Goal: Task Accomplishment & Management: Manage account settings

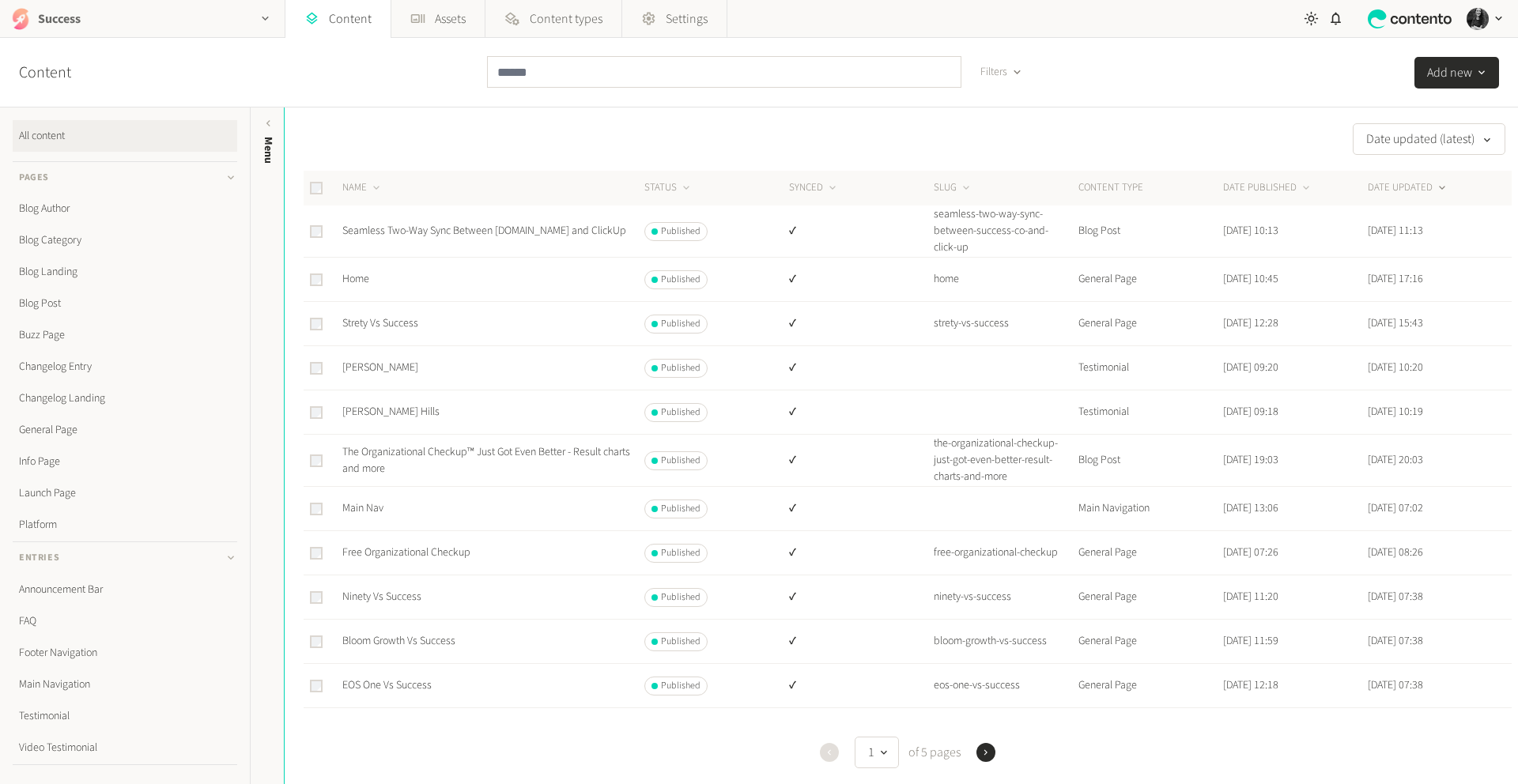
click at [253, 15] on div "button" at bounding box center [265, 18] width 38 height 37
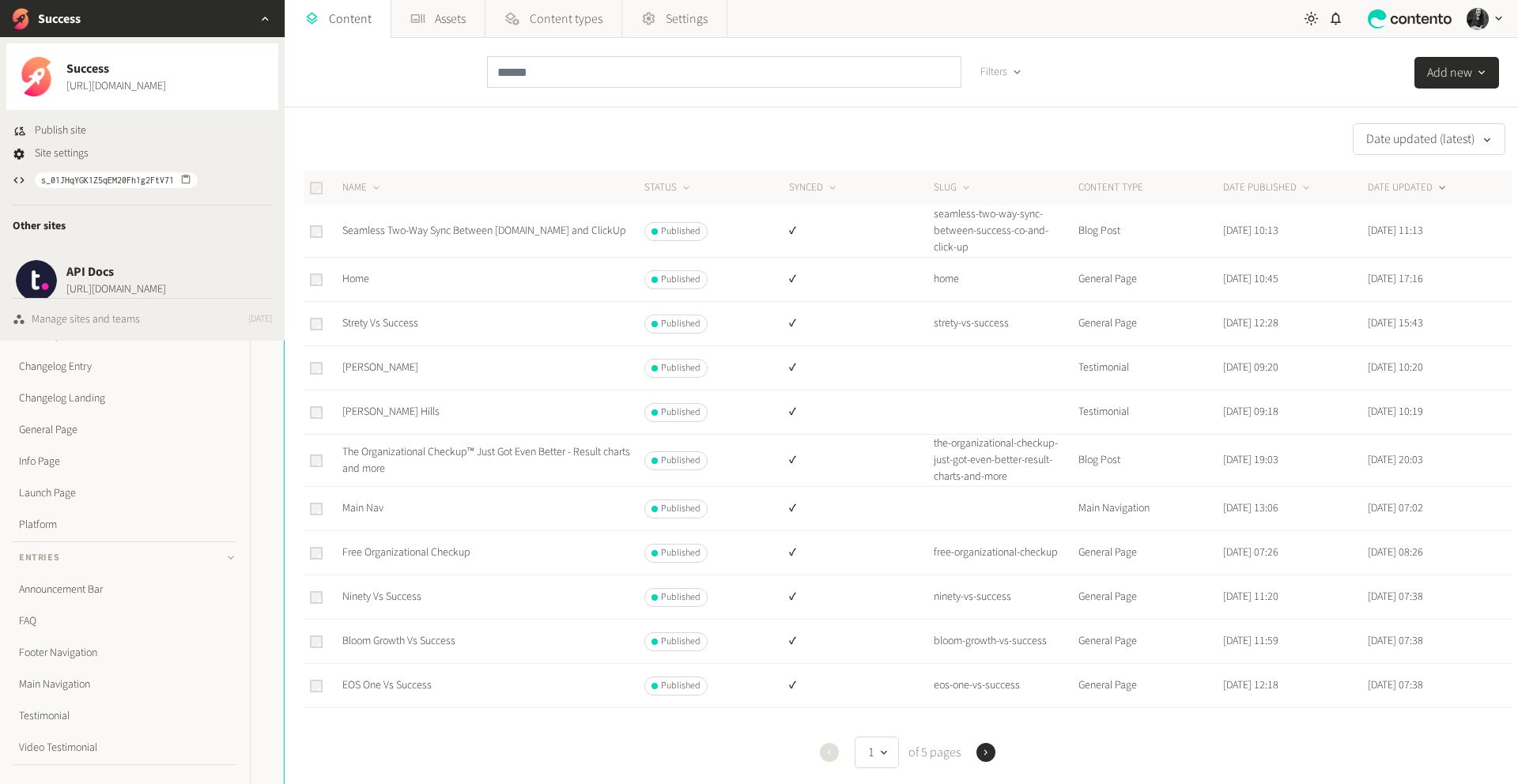
click at [99, 315] on div "Manage sites and teams" at bounding box center [86, 319] width 108 height 16
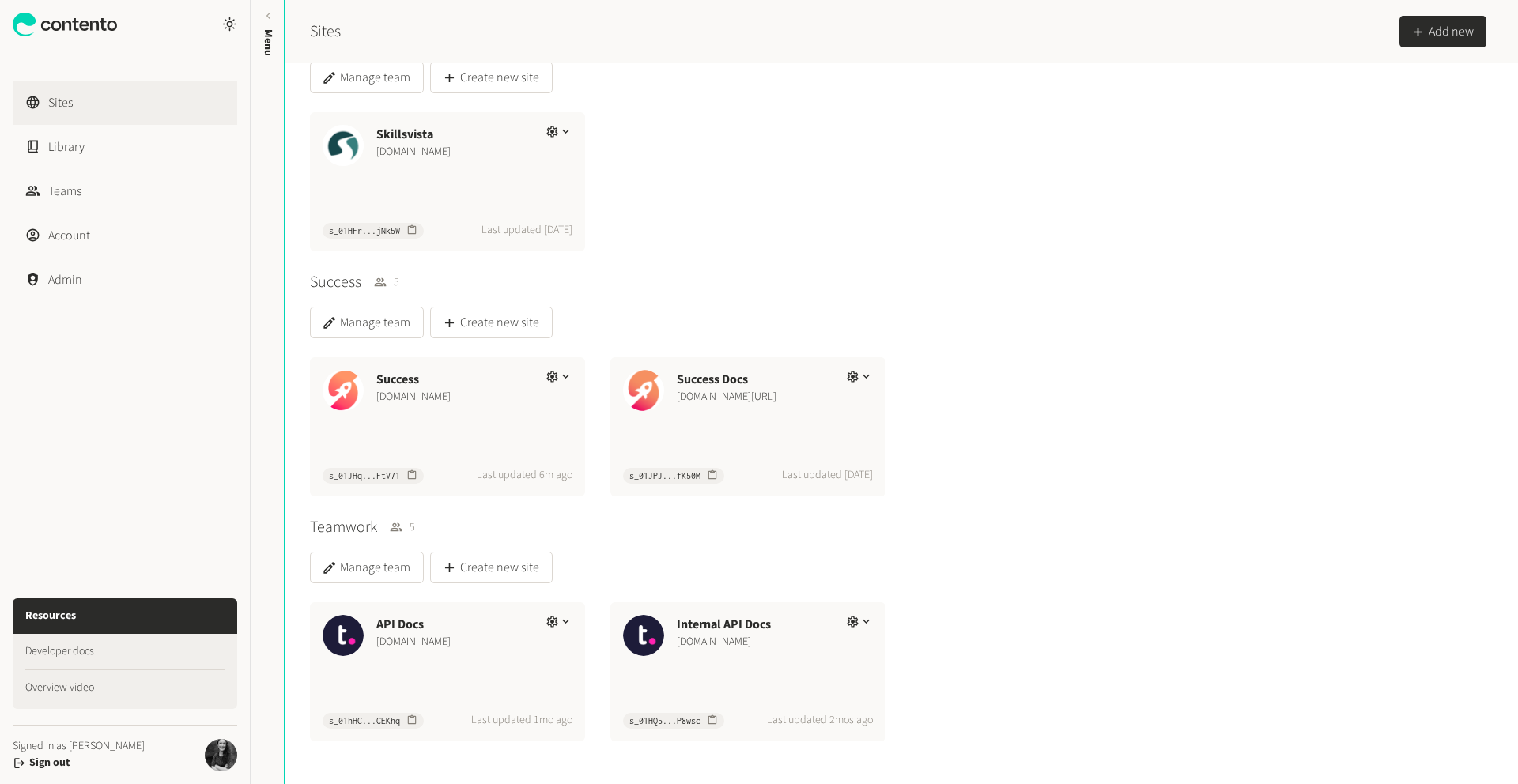
scroll to position [2938, 0]
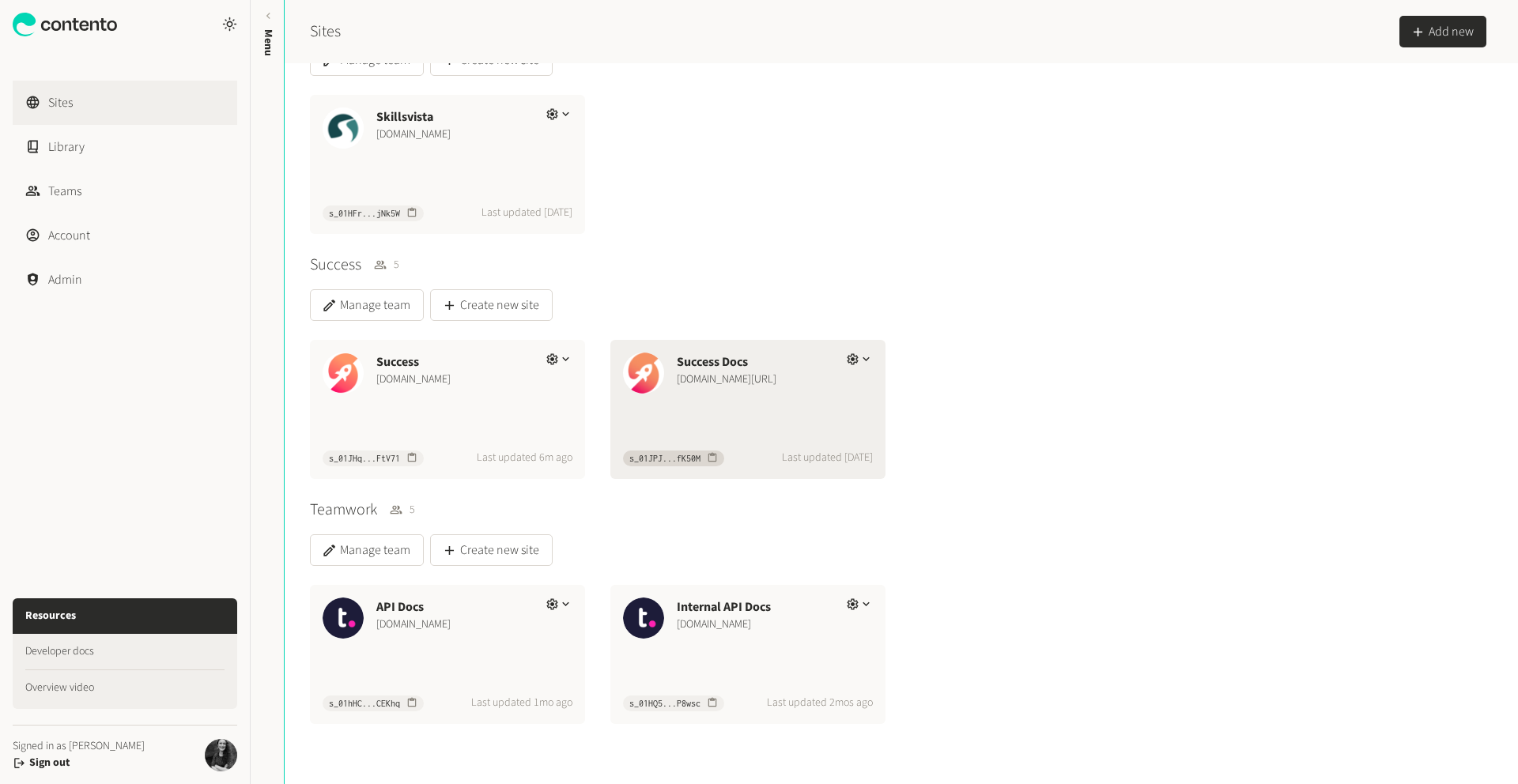
click at [766, 406] on div "Success Docs [DOMAIN_NAME][URL] s_01JPJ...fK50M Last updated [DATE]" at bounding box center [747, 409] width 275 height 139
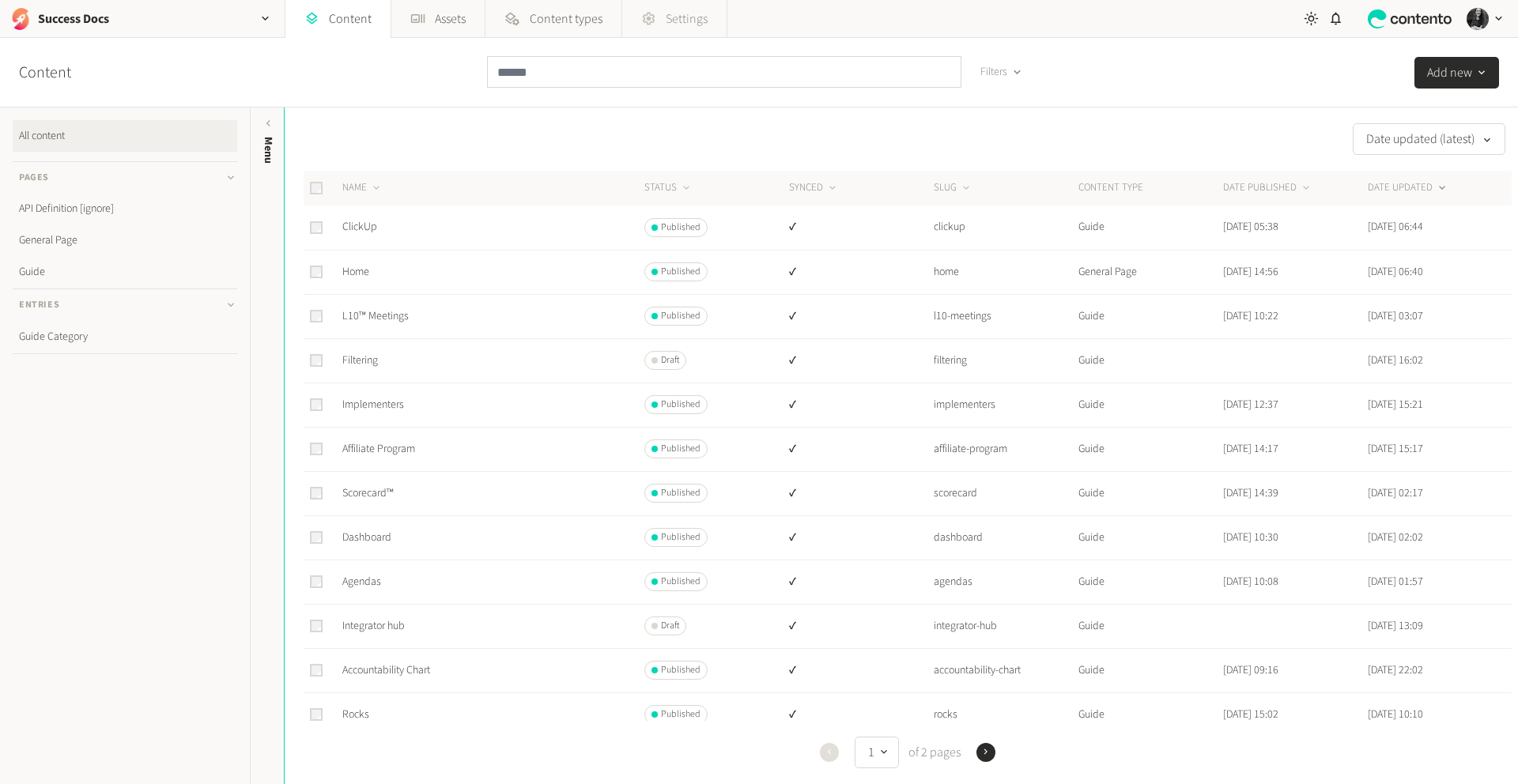
click at [686, 15] on span "Settings" at bounding box center [686, 19] width 42 height 19
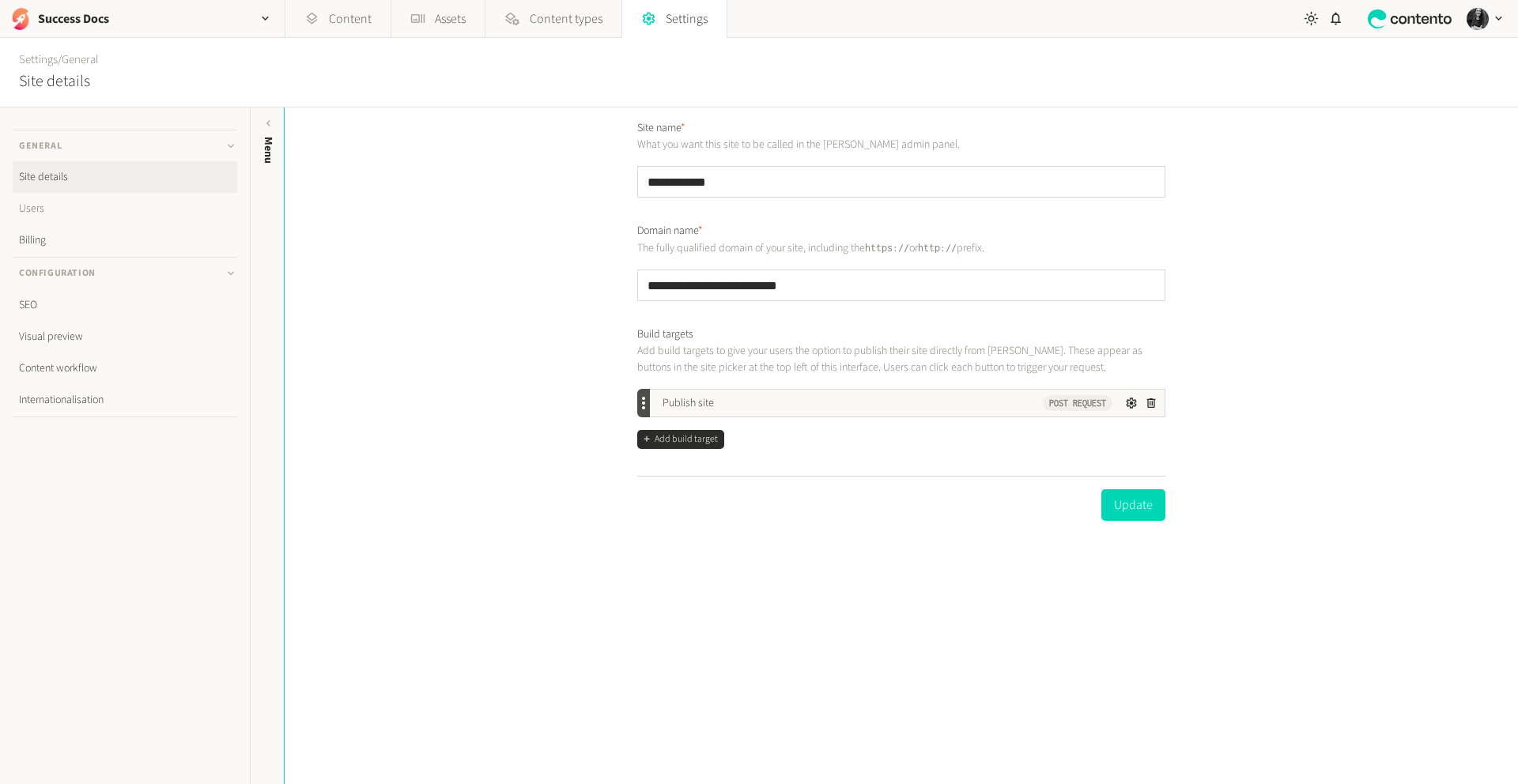
click at [54, 200] on link "Users" at bounding box center [125, 208] width 225 height 32
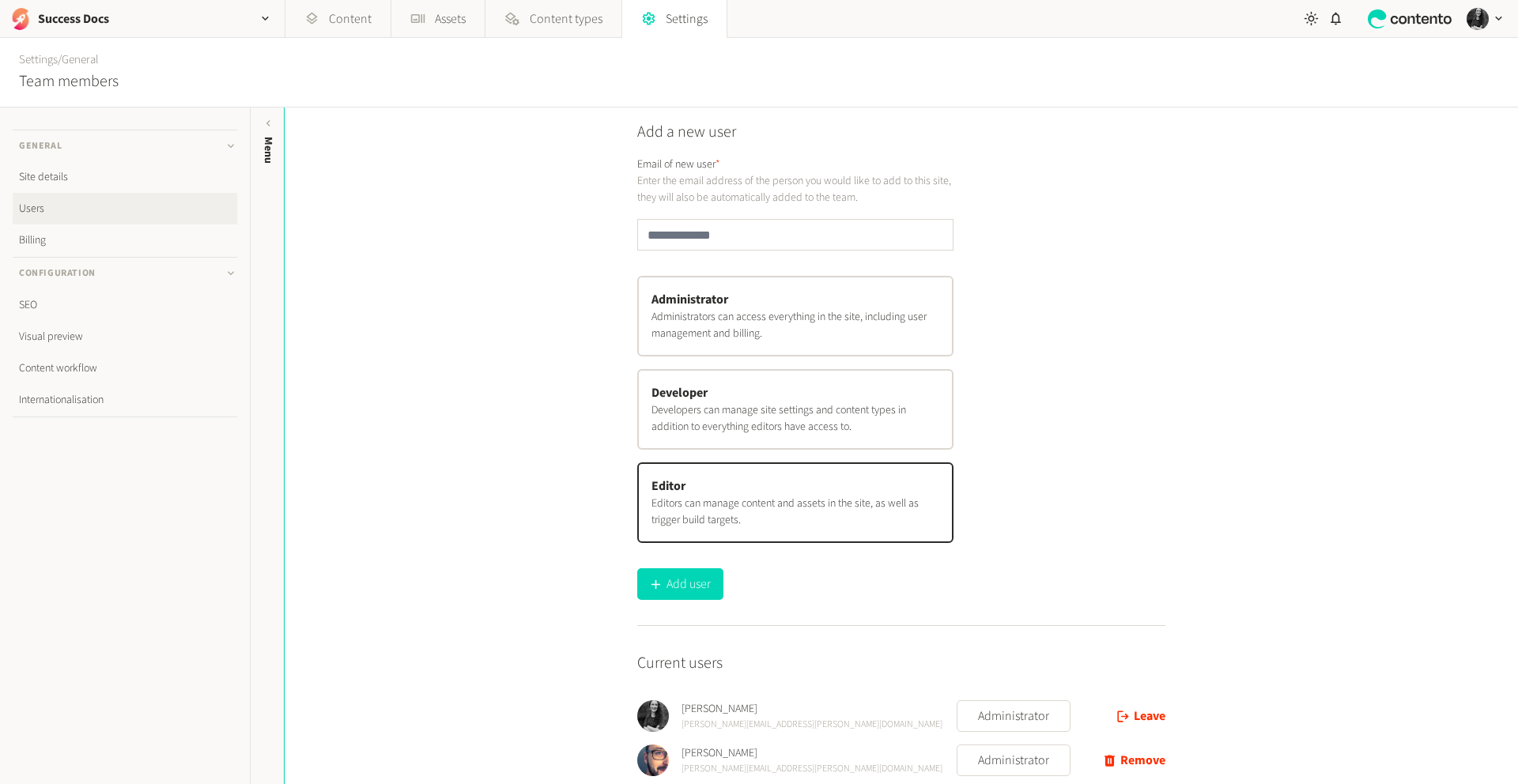
click at [894, 325] on p "Administrators can access everything in the site, including user management and…" at bounding box center [795, 325] width 288 height 33
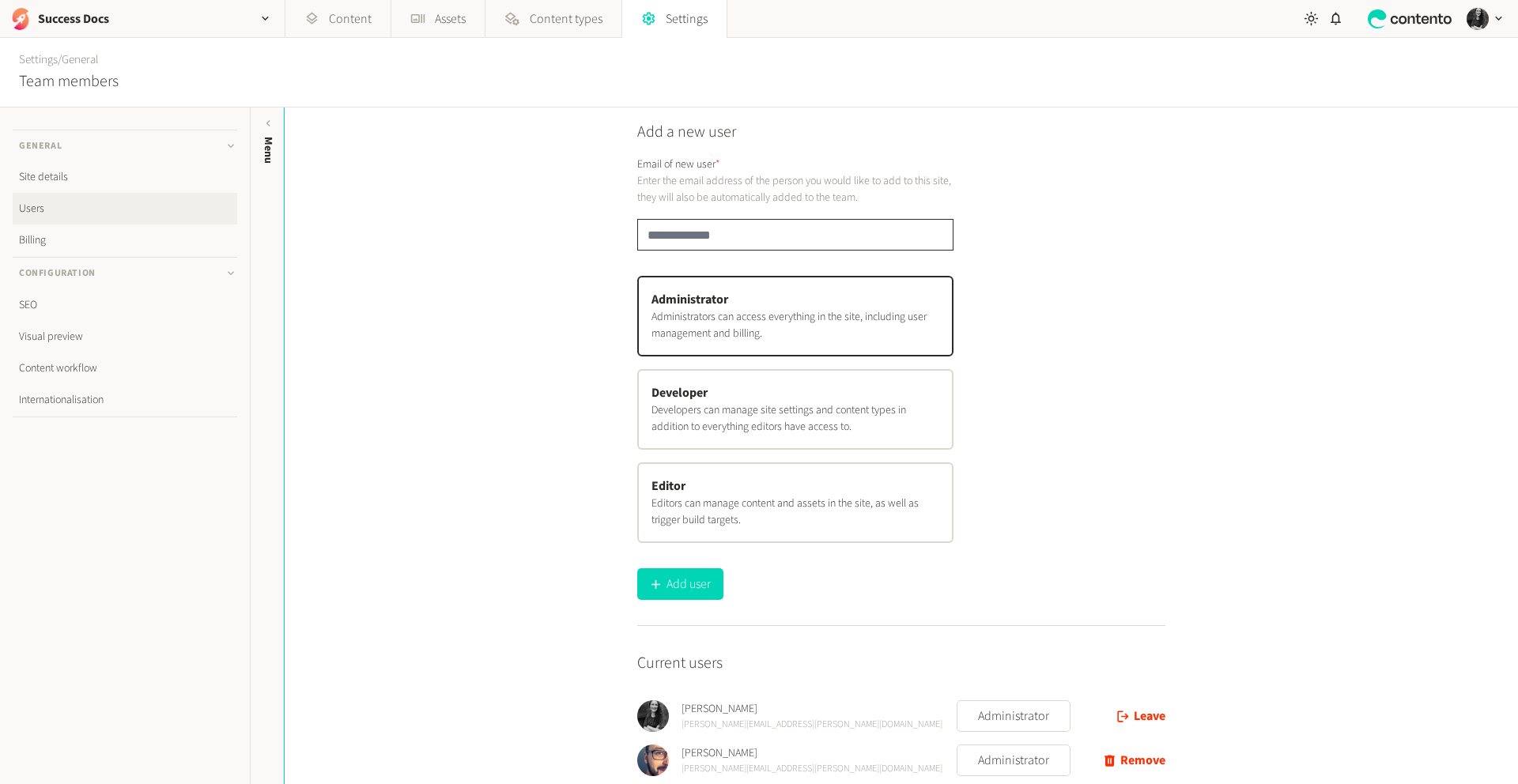
click at [821, 242] on input "email" at bounding box center [795, 234] width 317 height 32
type input "**********"
click at [694, 585] on button "Add user" at bounding box center [680, 584] width 86 height 32
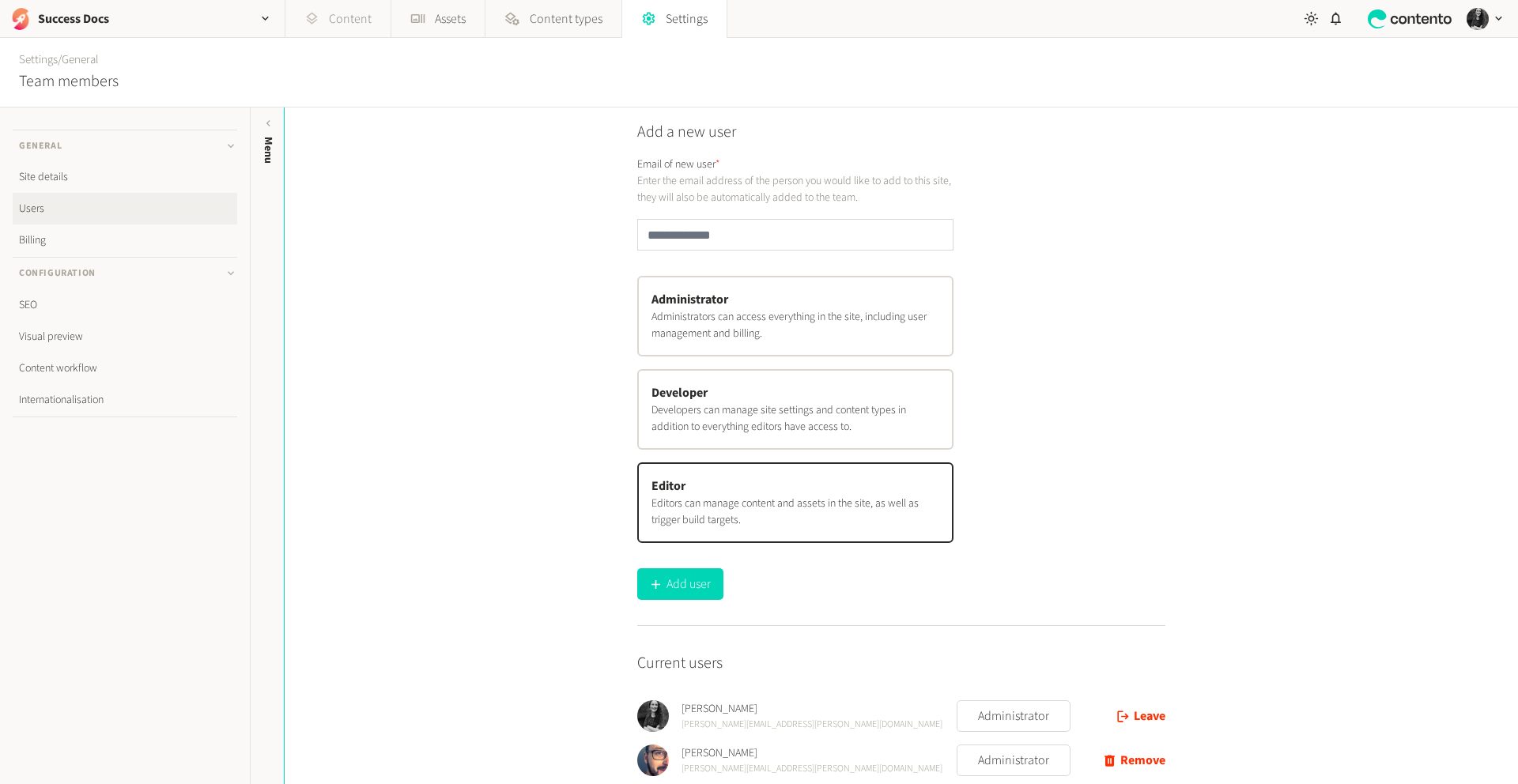
click at [352, 19] on link "Content" at bounding box center [338, 18] width 106 height 38
